Goal: Transaction & Acquisition: Purchase product/service

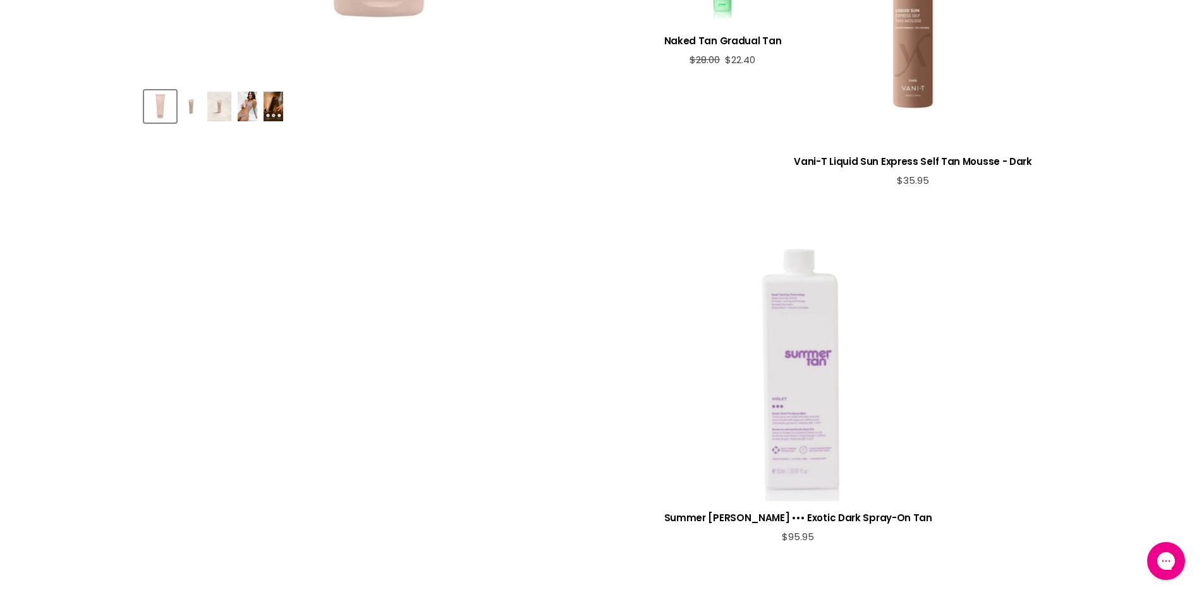
click at [692, 287] on div "View product:Summer Tan Violet ••• Exotic Dark Spray-On Tan" at bounding box center [798, 367] width 268 height 268
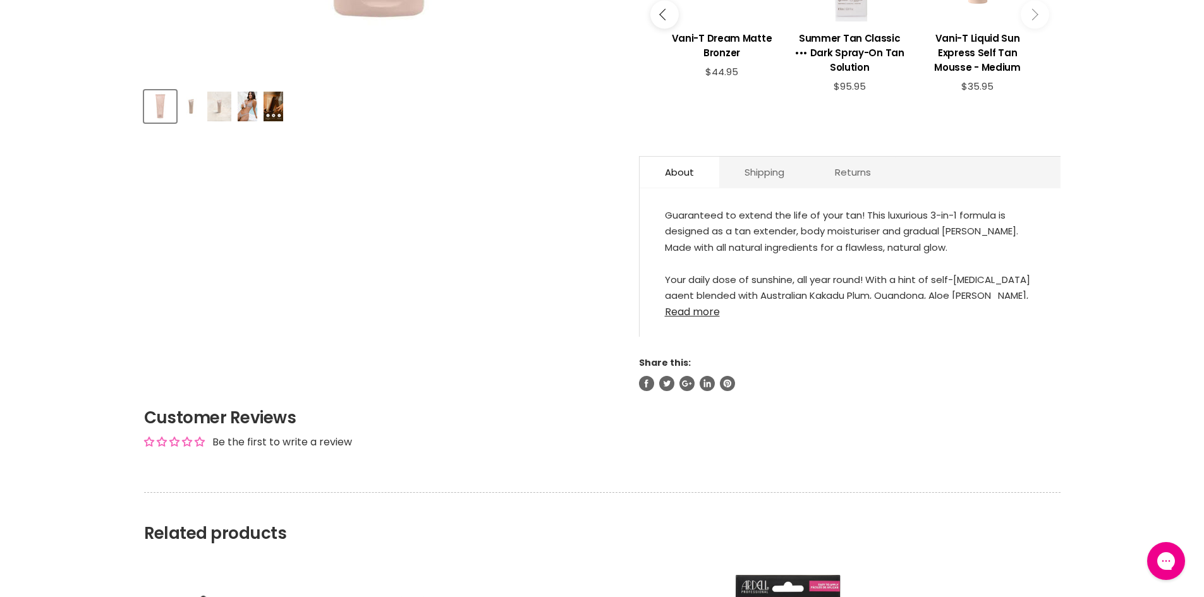
click at [680, 299] on link "Read more" at bounding box center [850, 308] width 370 height 19
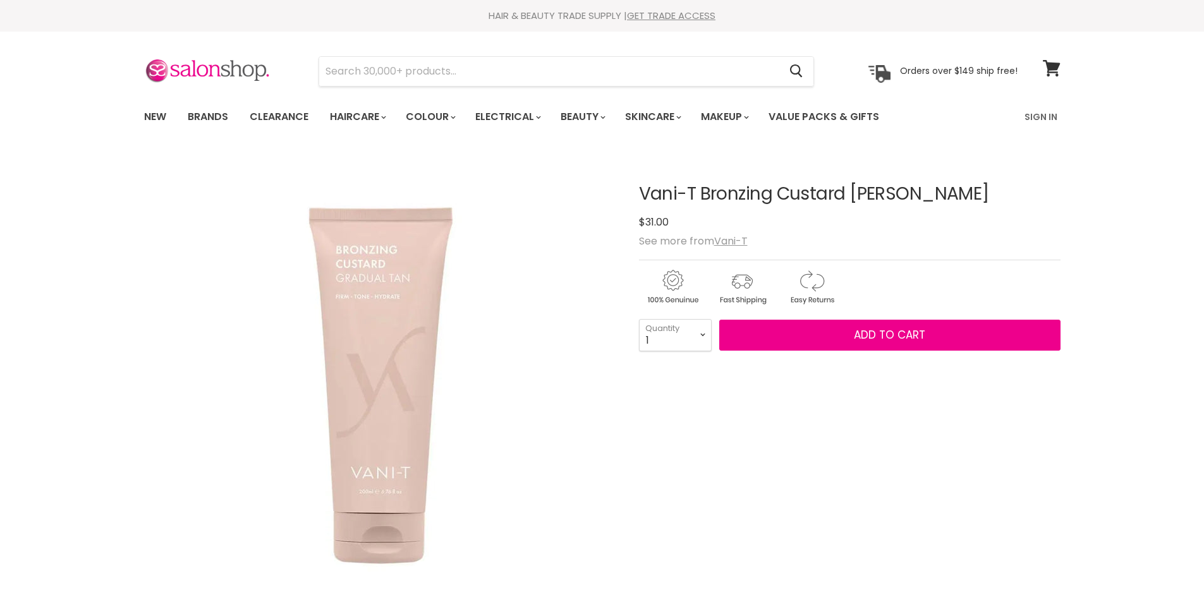
scroll to position [558, 0]
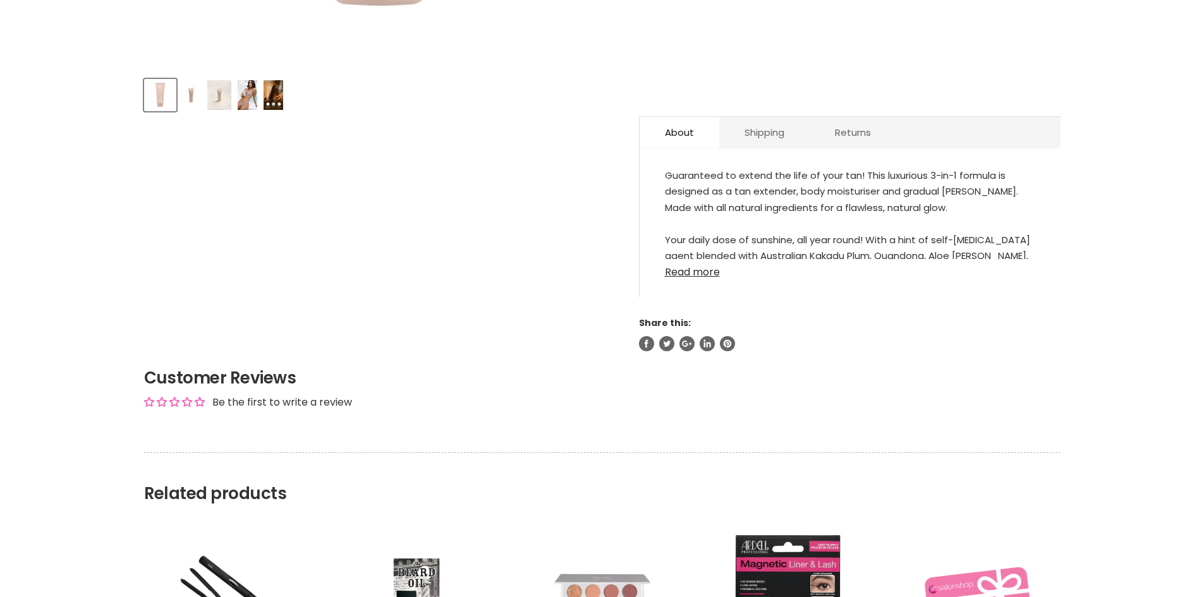
click at [694, 269] on link "Read more" at bounding box center [850, 268] width 370 height 19
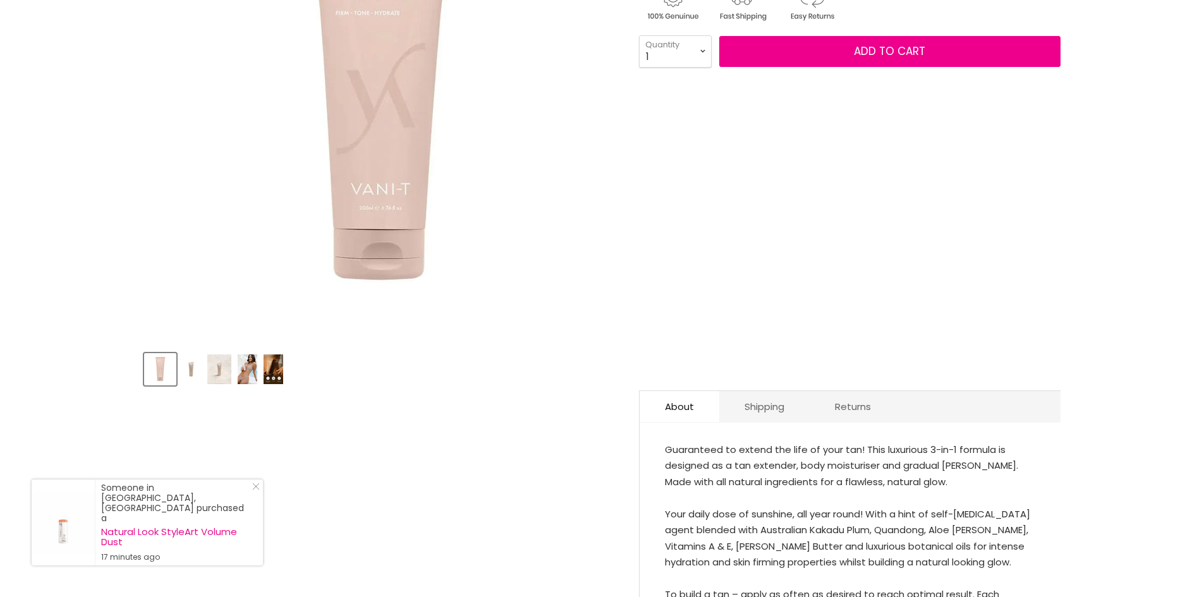
scroll to position [287, 0]
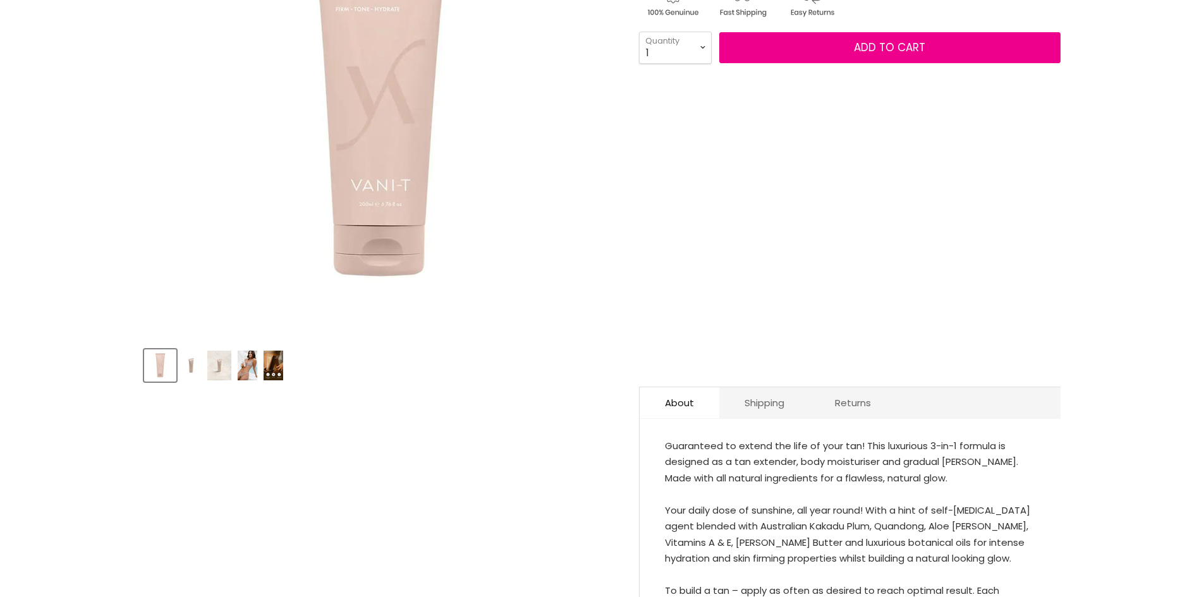
click at [270, 356] on img "Product thumbnails" at bounding box center [273, 366] width 20 height 30
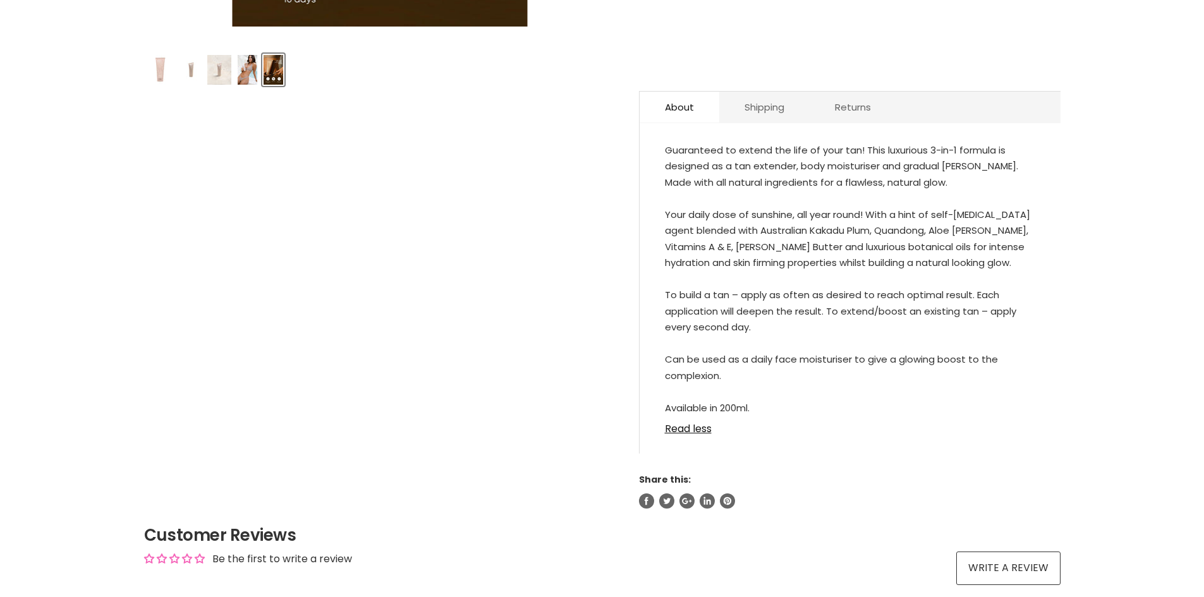
scroll to position [584, 0]
drag, startPoint x: 745, startPoint y: 358, endPoint x: 829, endPoint y: 359, distance: 84.0
click at [829, 359] on div "Guaranteed to extend the life of your tan! This luxurious 3-in-1 formula is des…" at bounding box center [850, 279] width 370 height 274
drag, startPoint x: 796, startPoint y: 164, endPoint x: 889, endPoint y: 162, distance: 93.5
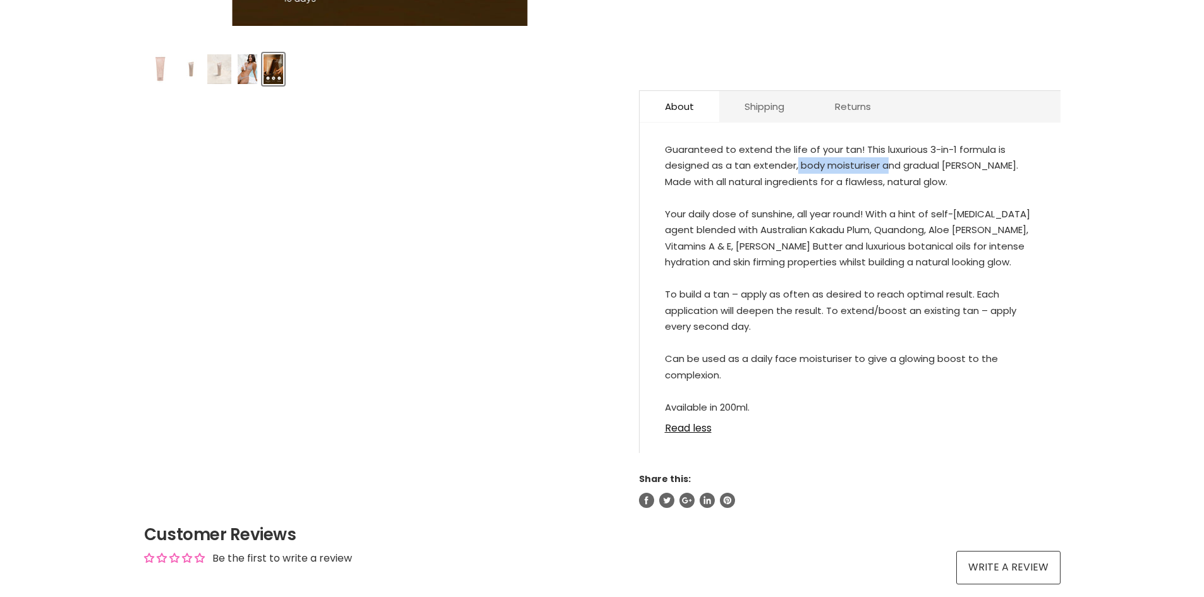
click at [889, 162] on div "Guaranteed to extend the life of your tan! This luxurious 3-in-1 formula is des…" at bounding box center [850, 279] width 370 height 274
